Goal: Task Accomplishment & Management: Use online tool/utility

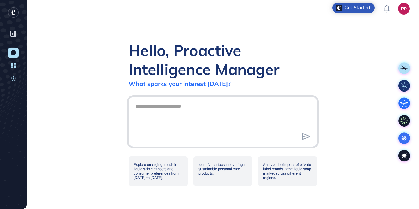
scroll to position [0, 0]
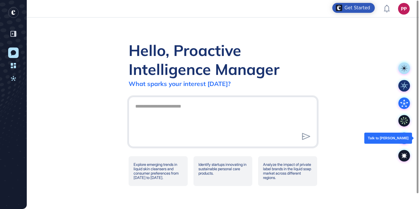
click at [406, 136] on icon at bounding box center [404, 138] width 12 height 12
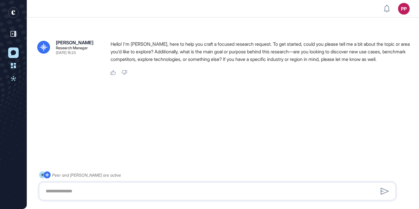
scroll to position [16, 0]
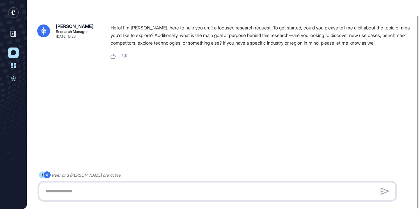
click at [172, 187] on textarea at bounding box center [217, 191] width 350 height 12
paste textarea "**********"
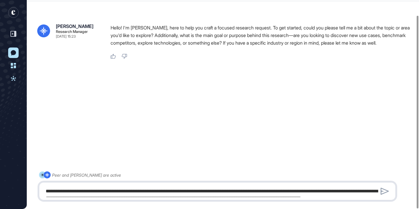
scroll to position [846, 0]
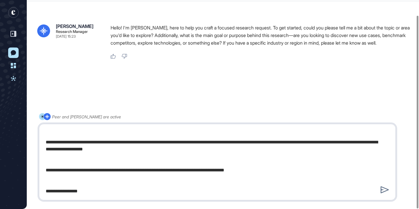
type textarea "**********"
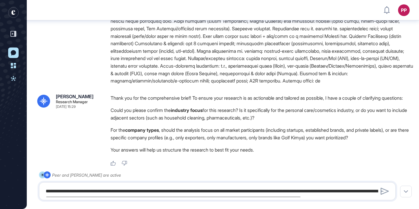
scroll to position [322, 0]
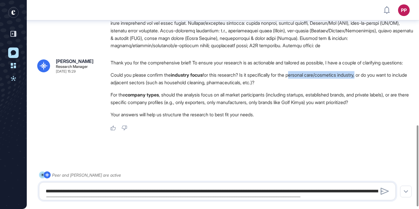
drag, startPoint x: 301, startPoint y: 79, endPoint x: 371, endPoint y: 79, distance: 70.4
click at [371, 80] on li "Could you please confirm the industry focus for this research? Is it specifical…" at bounding box center [262, 78] width 302 height 15
copy li "personal care/cosmetics industry"
click at [175, 192] on textarea at bounding box center [217, 191] width 350 height 12
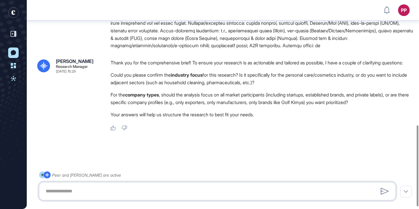
paste textarea "**********"
type textarea "**********"
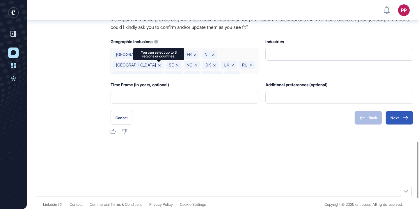
scroll to position [530, 0]
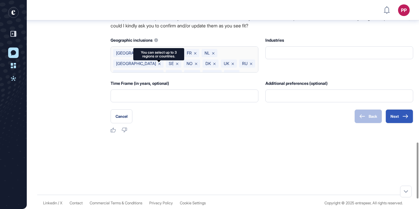
click at [249, 72] on div "Western Europe DE FR NL [GEOGRAPHIC_DATA] SE NO DK [GEOGRAPHIC_DATA] RU [GEOGRA…" at bounding box center [185, 59] width 148 height 26
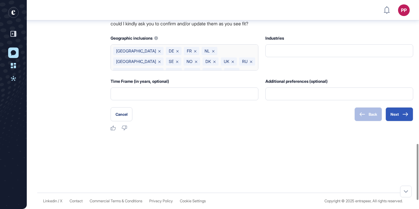
scroll to position [540, 0]
drag, startPoint x: 115, startPoint y: 74, endPoint x: 186, endPoint y: 87, distance: 72.1
click at [187, 70] on div "Western Europe DE FR NL [GEOGRAPHIC_DATA] SE NO DK [GEOGRAPHIC_DATA] RU [GEOGRA…" at bounding box center [185, 57] width 148 height 26
click at [158, 52] on icon at bounding box center [159, 51] width 2 height 2
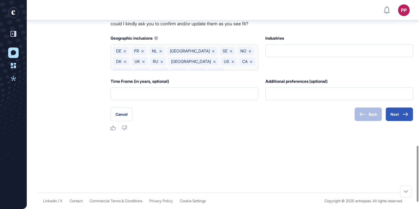
click at [126, 52] on icon at bounding box center [125, 51] width 2 height 2
click at [125, 52] on icon at bounding box center [124, 51] width 2 height 2
click at [125, 52] on icon at bounding box center [125, 51] width 2 height 2
click at [158, 52] on icon at bounding box center [159, 51] width 2 height 2
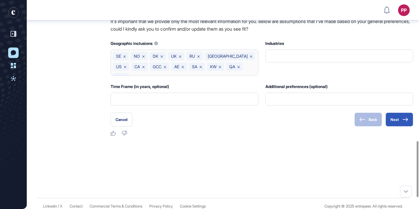
scroll to position [524, 0]
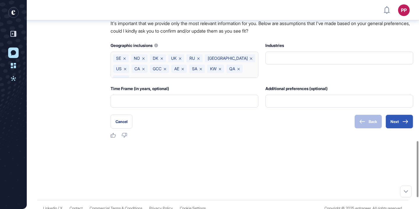
click at [181, 60] on icon at bounding box center [180, 58] width 2 height 2
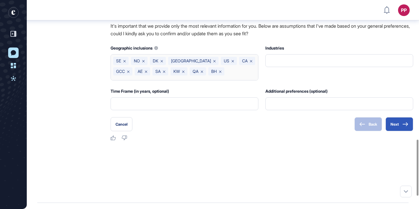
scroll to position [519, 0]
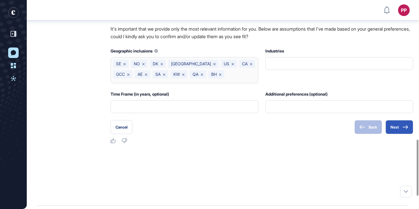
click at [124, 65] on icon at bounding box center [124, 64] width 2 height 2
click at [126, 65] on icon at bounding box center [125, 64] width 2 height 2
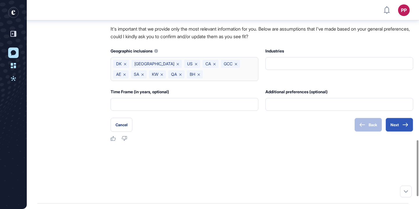
click at [126, 65] on icon at bounding box center [125, 64] width 2 height 2
click at [146, 81] on div "[GEOGRAPHIC_DATA] [GEOGRAPHIC_DATA] CA GCC AE SA KW QA BH" at bounding box center [185, 69] width 148 height 24
click at [158, 65] on icon at bounding box center [159, 64] width 2 height 2
click at [126, 81] on div "US CA GCC AE SA KW QA BH" at bounding box center [185, 69] width 148 height 24
click at [124, 65] on icon at bounding box center [125, 64] width 2 height 2
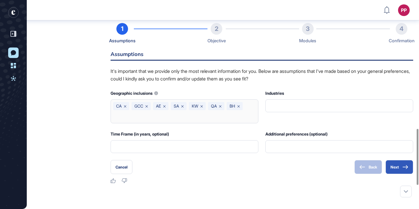
scroll to position [493, 0]
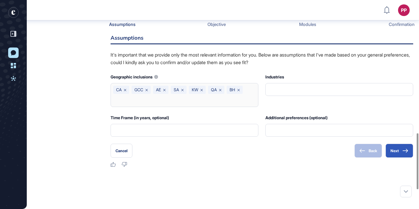
click at [126, 91] on icon at bounding box center [125, 90] width 2 height 2
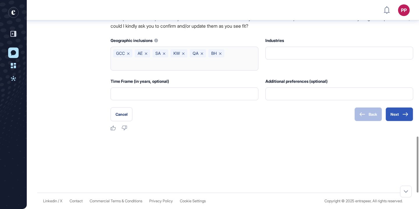
scroll to position [562, 0]
click at [393, 119] on button "Next" at bounding box center [399, 114] width 28 height 14
click at [398, 117] on button "Next" at bounding box center [399, 114] width 28 height 14
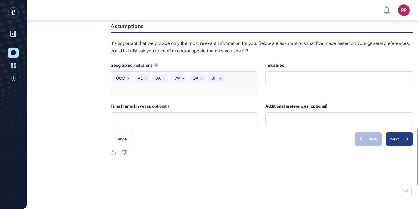
scroll to position [564, 0]
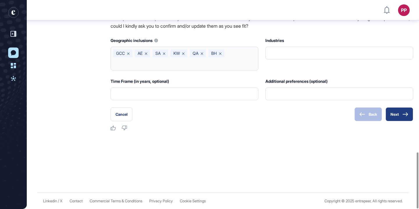
click at [400, 114] on button "Next" at bounding box center [399, 114] width 28 height 14
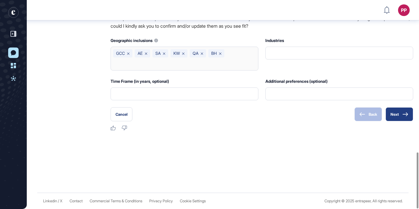
scroll to position [514, 0]
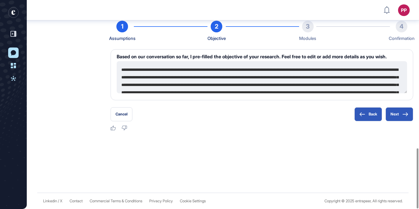
click at [286, 66] on textarea at bounding box center [262, 77] width 290 height 32
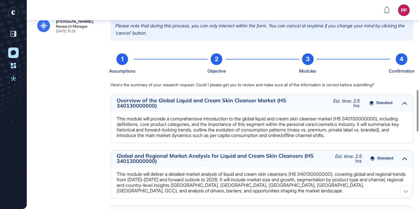
scroll to position [446, 0]
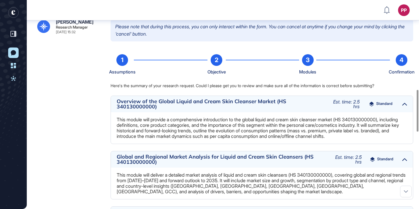
click at [307, 66] on div "3" at bounding box center [308, 60] width 12 height 12
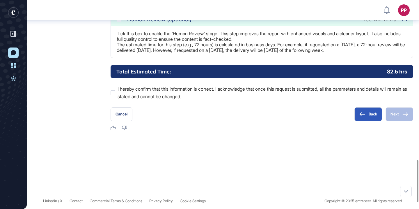
scroll to position [828, 0]
click at [359, 114] on icon at bounding box center [361, 114] width 5 height 4
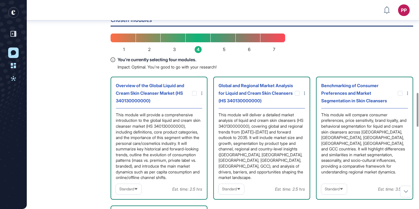
scroll to position [569, 0]
click at [196, 95] on div at bounding box center [194, 92] width 5 height 5
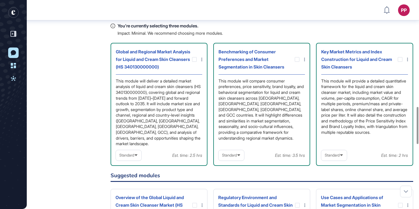
scroll to position [603, 0]
click at [261, 146] on div "This module will compare consumer preferences, price sensitivity, brand loyalty…" at bounding box center [261, 112] width 86 height 68
click at [268, 145] on div "This module will compare consumer preferences, price sensitivity, brand loyalty…" at bounding box center [261, 112] width 86 height 68
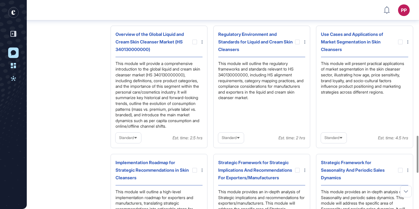
scroll to position [765, 0]
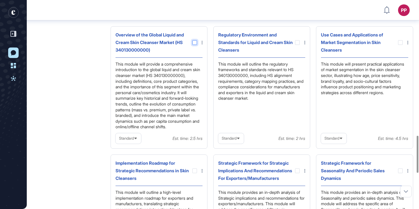
click at [194, 45] on div at bounding box center [194, 42] width 5 height 5
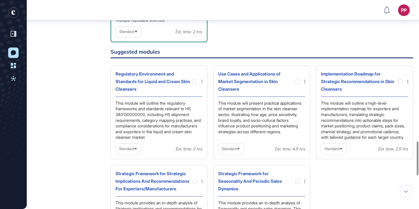
scroll to position [912, 0]
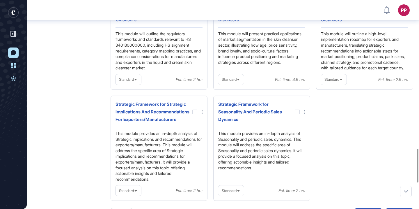
click at [193, 15] on div at bounding box center [194, 12] width 5 height 5
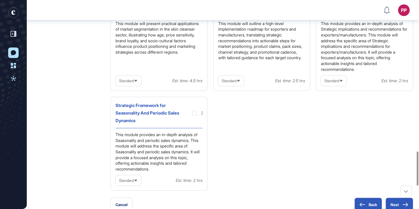
scroll to position [927, 0]
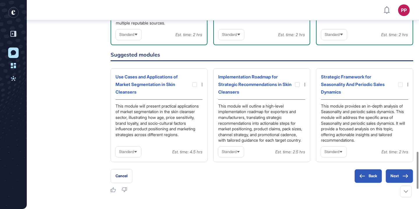
scroll to position [882, 0]
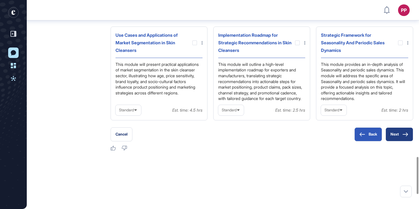
click at [391, 141] on button "Next" at bounding box center [399, 134] width 28 height 14
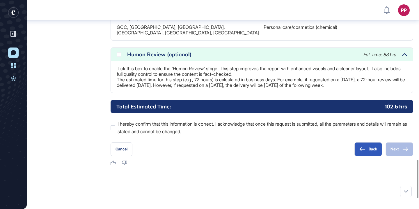
scroll to position [879, 0]
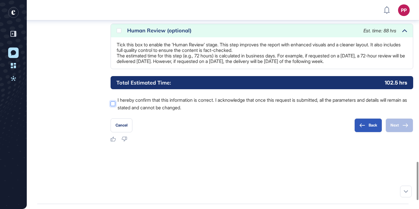
click at [114, 106] on div at bounding box center [113, 103] width 5 height 5
click at [402, 132] on button "Next" at bounding box center [399, 125] width 28 height 14
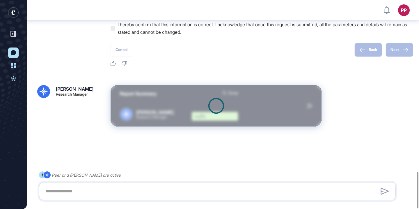
scroll to position [989, 0]
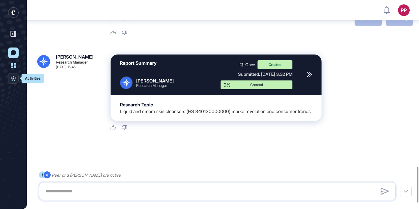
click at [15, 77] on icon at bounding box center [13, 78] width 5 height 5
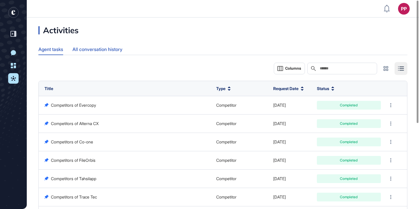
click at [120, 49] on div "All conversation history" at bounding box center [97, 49] width 50 height 11
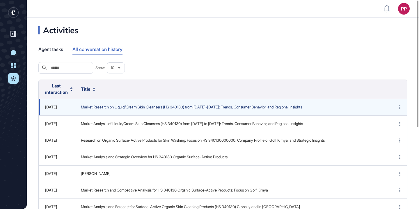
click at [117, 110] on span "Market Research on Liquid/Cream Skin Cleansers (HS 340130) from [DATE]-[DATE]: …" at bounding box center [232, 107] width 302 height 6
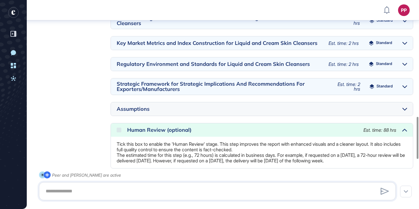
scroll to position [576, 0]
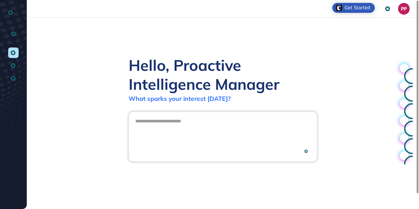
scroll to position [0, 0]
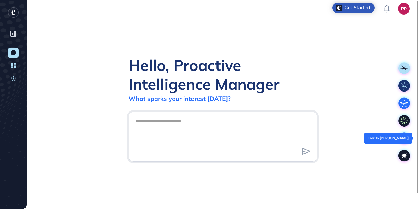
click at [402, 138] on icon at bounding box center [404, 138] width 8 height 8
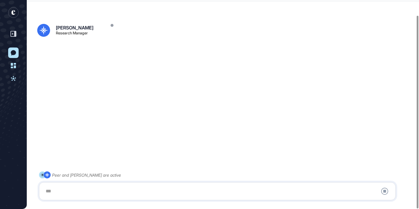
scroll to position [16, 0]
click at [15, 14] on rect "entrapeer-logo" at bounding box center [13, 12] width 10 height 10
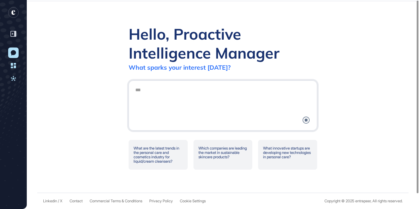
scroll to position [0, 0]
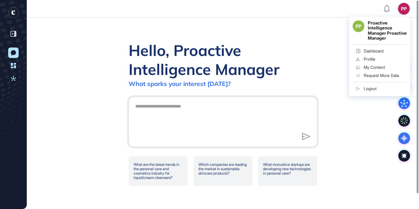
click at [377, 63] on link "Profile" at bounding box center [379, 59] width 54 height 8
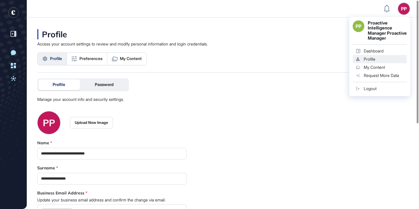
click at [16, 15] on rect "entrapeer-logo" at bounding box center [13, 12] width 10 height 10
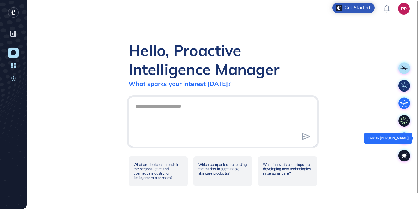
click at [404, 136] on icon at bounding box center [404, 138] width 8 height 8
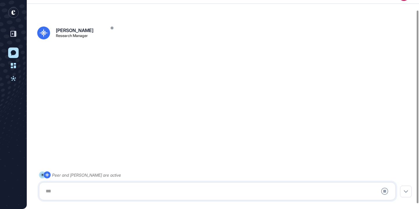
scroll to position [16, 0]
click at [242, 189] on div at bounding box center [217, 191] width 350 height 12
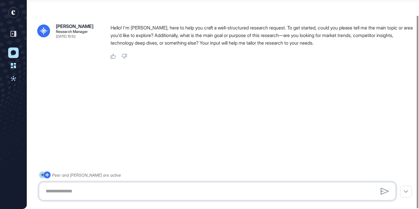
click at [120, 190] on textarea at bounding box center [217, 191] width 350 height 12
paste textarea "**********"
type textarea "**********"
click at [303, 48] on div "Hello! I'm Reese, here to help you craft a well-structured research request. To…" at bounding box center [262, 37] width 302 height 26
click at [13, 14] on icon "entrapeer-logo" at bounding box center [13, 12] width 4 height 5
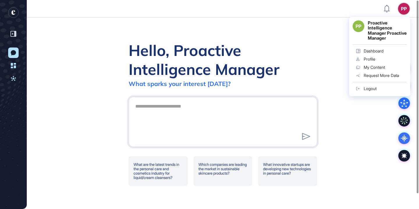
click at [407, 4] on div "PP" at bounding box center [404, 9] width 12 height 12
click at [368, 91] on div "Logout" at bounding box center [370, 88] width 13 height 5
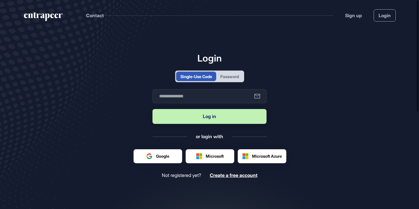
scroll to position [0, 0]
click at [235, 97] on input "text" at bounding box center [209, 96] width 114 height 14
type input "**********"
click at [222, 114] on button "Log in" at bounding box center [209, 116] width 114 height 15
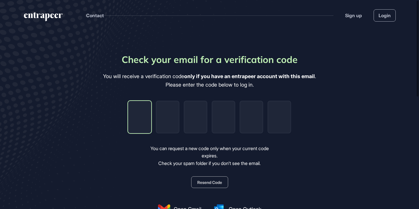
type input "*"
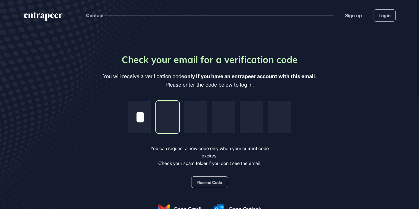
type input "*"
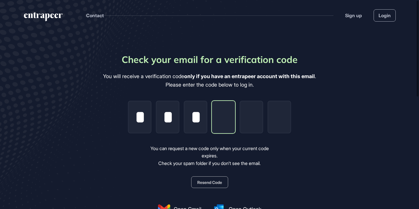
type input "*"
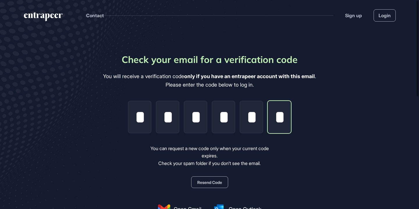
scroll to position [0, 1]
type input "*"
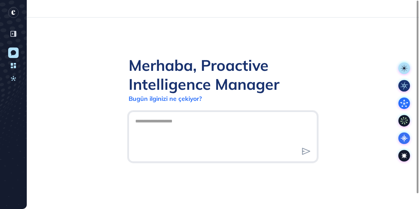
scroll to position [0, 0]
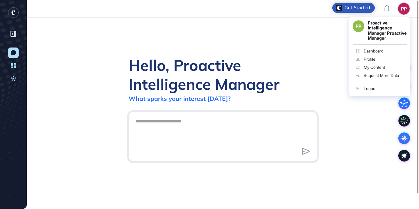
click at [405, 10] on div "PP PP Proactive Intelligence Manager Proactive Manager Dashboard Profile My Con…" at bounding box center [404, 9] width 12 height 12
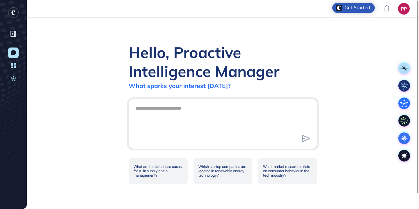
click at [400, 9] on div "PP" at bounding box center [404, 9] width 12 height 12
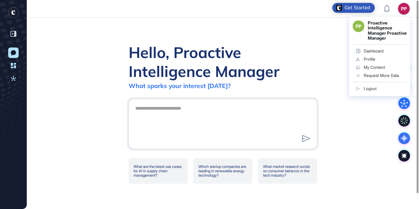
click at [403, 8] on div "PP" at bounding box center [404, 9] width 12 height 12
click at [378, 92] on link "Logout" at bounding box center [379, 88] width 54 height 8
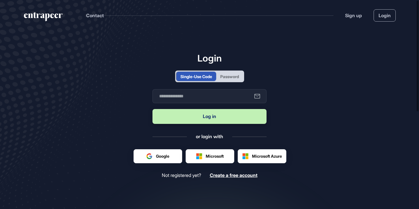
scroll to position [0, 0]
click at [239, 97] on input "text" at bounding box center [209, 96] width 114 height 14
type input "**********"
click at [231, 115] on button "Log in" at bounding box center [209, 116] width 114 height 15
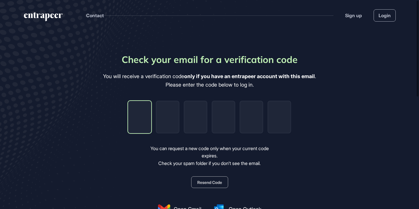
type input "*"
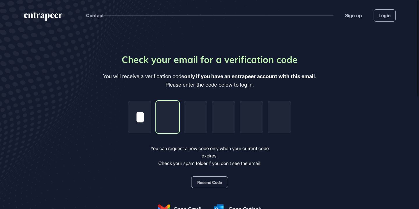
type input "*"
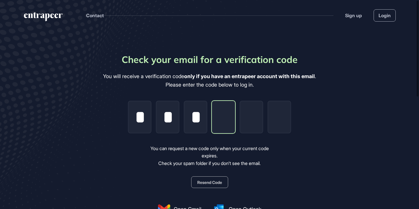
type input "*"
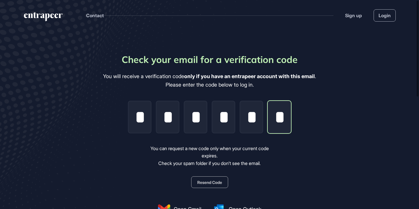
type input "*"
